Goal: Task Accomplishment & Management: Complete application form

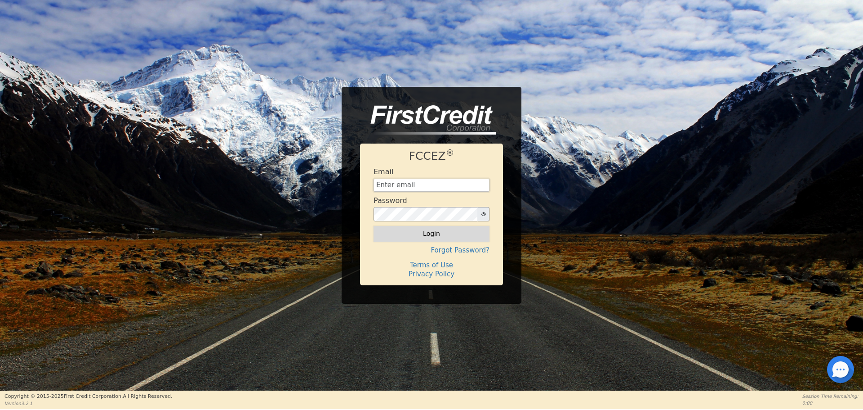
type input "[EMAIL_ADDRESS][DOMAIN_NAME]"
click at [426, 229] on button "Login" at bounding box center [432, 233] width 116 height 15
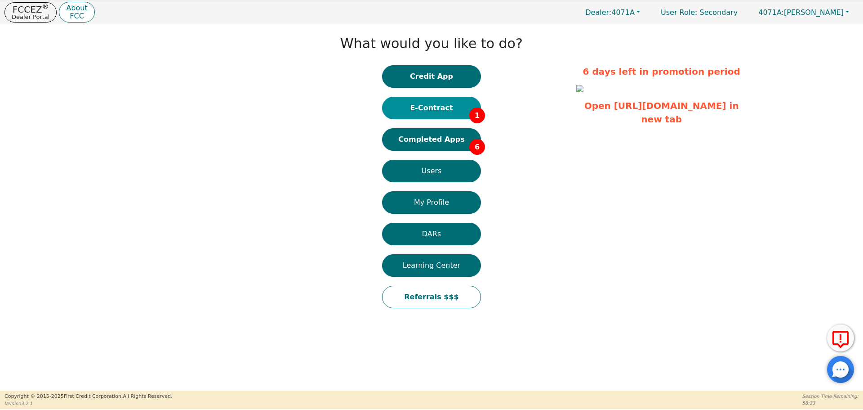
click at [429, 111] on button "E-Contract 1" at bounding box center [431, 108] width 99 height 22
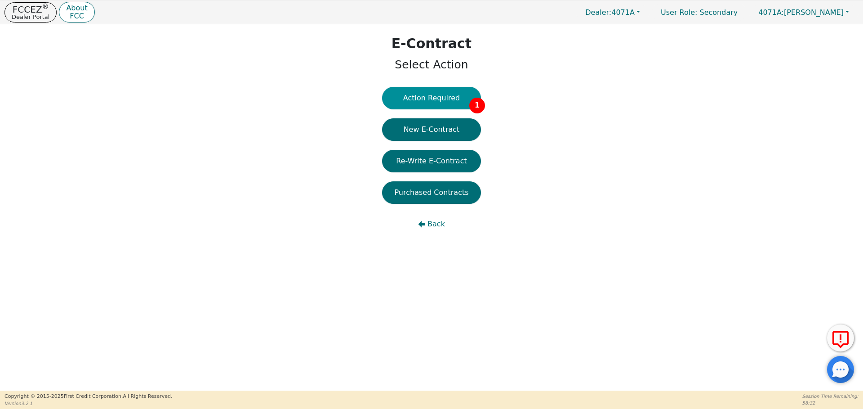
click at [415, 104] on button "Action Required 1" at bounding box center [431, 98] width 99 height 22
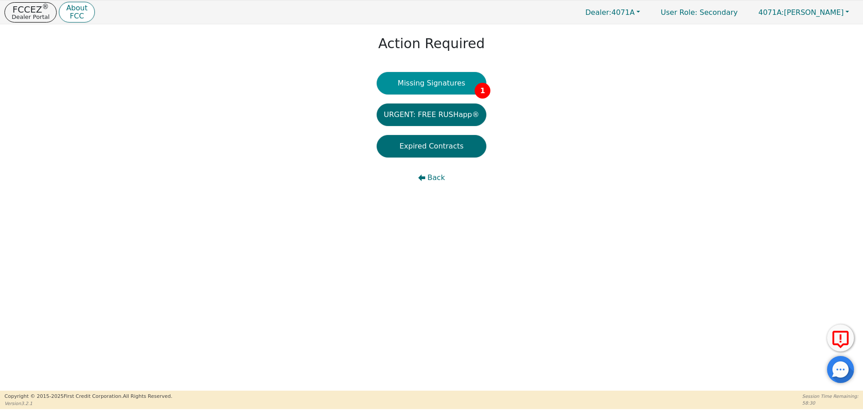
click at [434, 83] on button "Missing Signatures 1" at bounding box center [432, 83] width 110 height 22
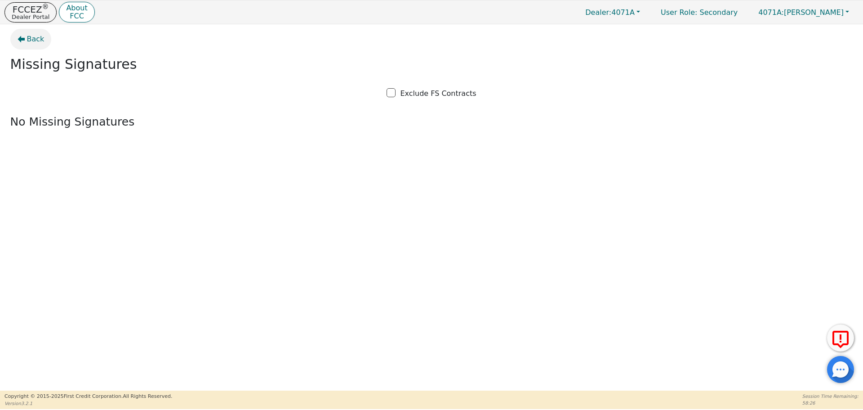
click at [25, 36] on button "Back" at bounding box center [30, 39] width 41 height 21
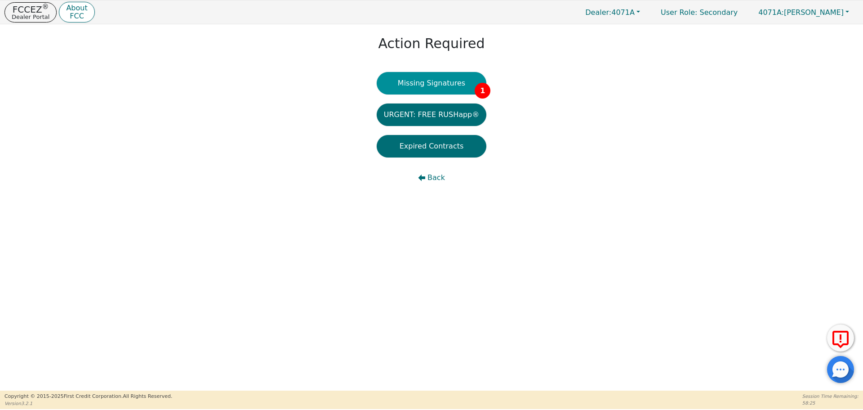
click at [414, 85] on button "Missing Signatures 1" at bounding box center [432, 83] width 110 height 22
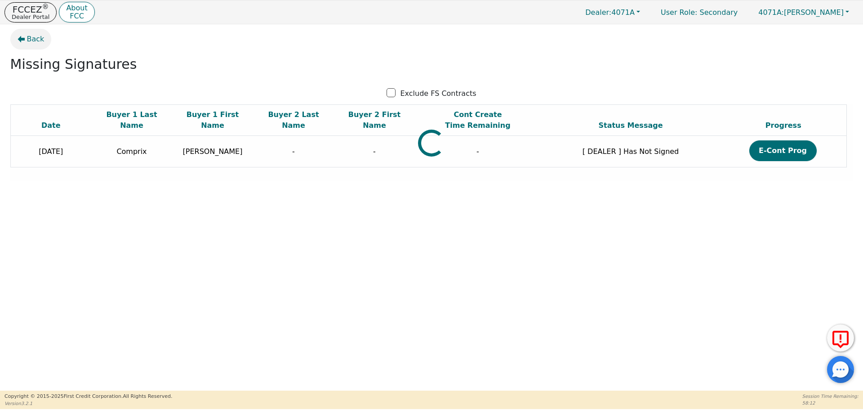
click at [23, 39] on icon "button" at bounding box center [21, 39] width 7 height 7
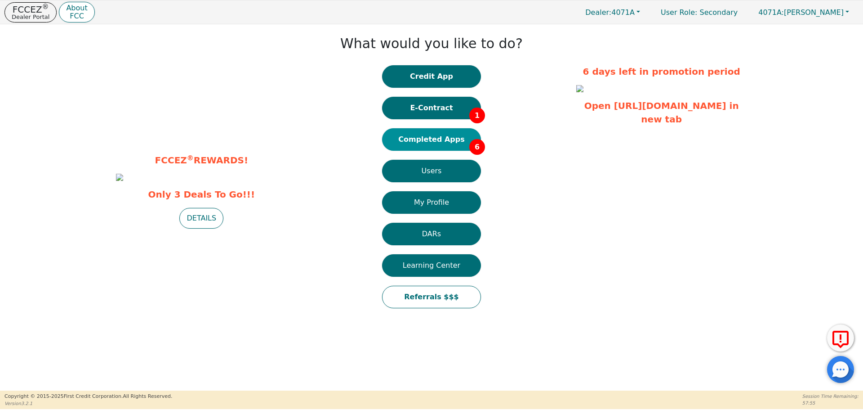
click at [401, 134] on button "Completed Apps 6" at bounding box center [431, 139] width 99 height 22
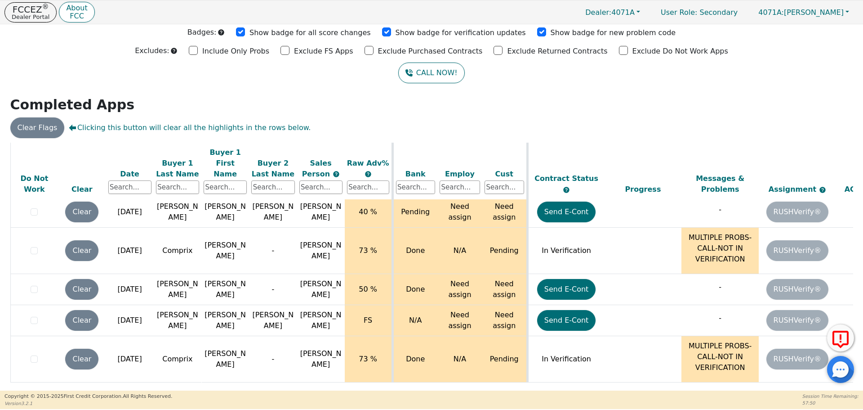
scroll to position [55, 143]
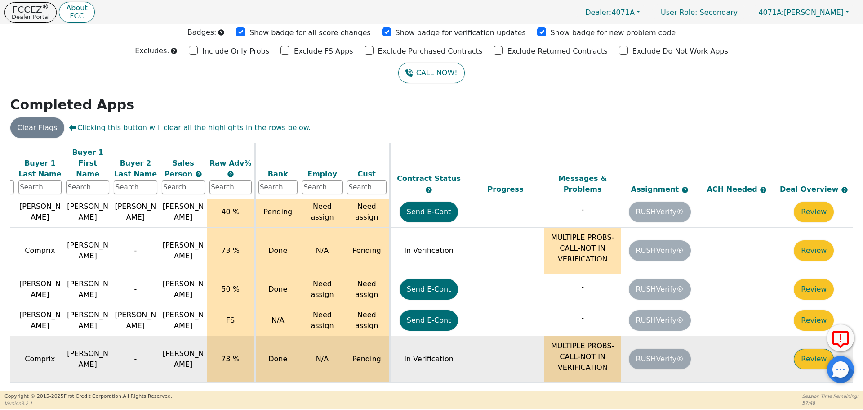
click at [795, 348] on button "Review" at bounding box center [814, 358] width 40 height 21
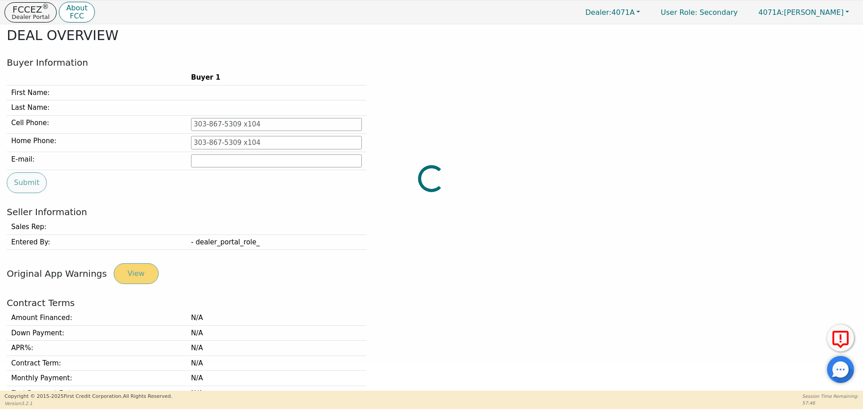
type input "[PHONE_NUMBER]"
type input "[EMAIL_ADDRESS][DOMAIN_NAME]"
